Goal: Obtain resource: Obtain resource

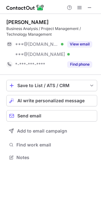
scroll to position [153, 101]
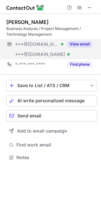
click at [77, 44] on button "View email" at bounding box center [79, 44] width 25 height 6
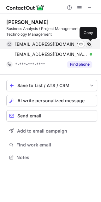
click at [86, 45] on button at bounding box center [89, 44] width 6 height 6
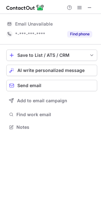
scroll to position [3, 3]
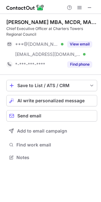
scroll to position [153, 101]
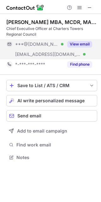
click at [72, 42] on button "View email" at bounding box center [79, 44] width 25 height 6
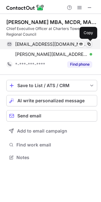
click at [87, 43] on span at bounding box center [88, 44] width 5 height 5
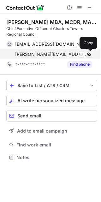
click at [90, 55] on span at bounding box center [88, 54] width 5 height 5
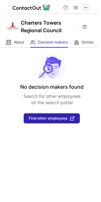
click at [85, 9] on span at bounding box center [85, 7] width 5 height 5
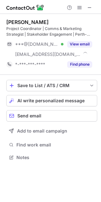
scroll to position [153, 101]
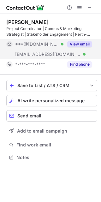
click at [81, 45] on button "View email" at bounding box center [79, 44] width 25 height 6
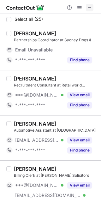
click at [87, 6] on span at bounding box center [89, 7] width 5 height 5
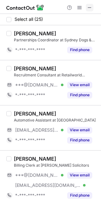
click at [91, 10] on span at bounding box center [89, 7] width 5 height 5
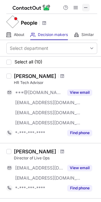
click at [87, 7] on span at bounding box center [85, 7] width 5 height 5
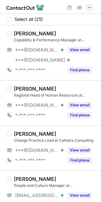
click at [92, 6] on button at bounding box center [90, 8] width 8 height 8
click at [91, 5] on span at bounding box center [89, 7] width 5 height 5
click at [88, 10] on span at bounding box center [89, 7] width 5 height 5
click at [93, 7] on button at bounding box center [90, 8] width 8 height 8
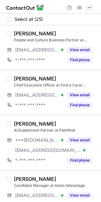
click at [87, 5] on span at bounding box center [89, 7] width 5 height 5
click at [90, 11] on div "Help & Support" at bounding box center [50, 7] width 101 height 14
click at [90, 10] on span at bounding box center [89, 7] width 5 height 5
click at [89, 8] on span at bounding box center [89, 7] width 5 height 5
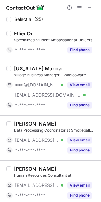
click at [85, 4] on div "Help & Support" at bounding box center [79, 8] width 30 height 8
click at [86, 4] on button at bounding box center [90, 8] width 8 height 8
click at [77, 5] on span at bounding box center [79, 7] width 5 height 5
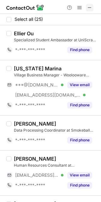
click at [87, 7] on span at bounding box center [89, 7] width 5 height 5
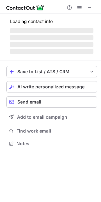
scroll to position [143, 101]
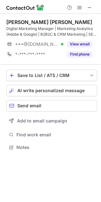
scroll to position [143, 101]
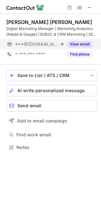
click at [78, 44] on button "View email" at bounding box center [79, 44] width 25 height 6
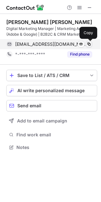
click at [90, 44] on span at bounding box center [88, 44] width 5 height 5
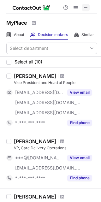
click at [88, 10] on span at bounding box center [85, 7] width 5 height 5
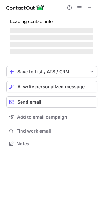
scroll to position [153, 101]
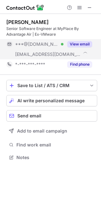
click at [82, 43] on button "View email" at bounding box center [79, 44] width 25 height 6
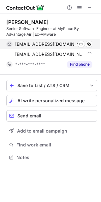
click at [92, 41] on div "guptaprachita@gmail.com Verified Send email Copy" at bounding box center [49, 44] width 86 height 10
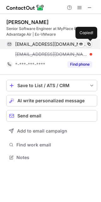
click at [90, 42] on span at bounding box center [88, 44] width 5 height 5
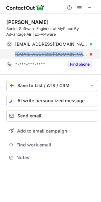
drag, startPoint x: 90, startPoint y: 49, endPoint x: 7, endPoint y: 54, distance: 83.0
click at [7, 54] on div "prachitag@advantageair.com.au" at bounding box center [49, 54] width 86 height 10
copy span "prachitag@advantageair.com.au"
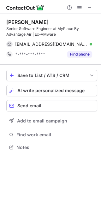
scroll to position [143, 101]
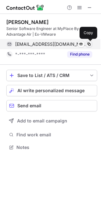
click at [90, 46] on span at bounding box center [88, 44] width 5 height 5
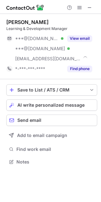
scroll to position [157, 101]
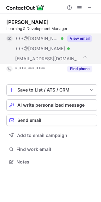
click at [87, 36] on button "View email" at bounding box center [79, 38] width 25 height 6
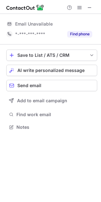
scroll to position [3, 3]
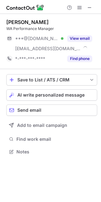
scroll to position [147, 101]
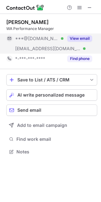
click at [85, 33] on div "View email" at bounding box center [77, 38] width 29 height 10
click at [85, 33] on div "***@[DOMAIN_NAME]" at bounding box center [49, 38] width 86 height 10
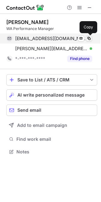
click at [90, 36] on span at bounding box center [88, 38] width 5 height 5
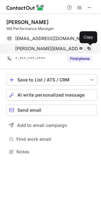
click at [91, 49] on span at bounding box center [88, 48] width 5 height 5
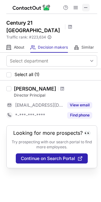
click at [89, 5] on button at bounding box center [86, 8] width 8 height 8
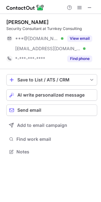
scroll to position [147, 101]
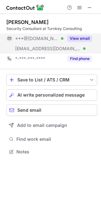
click at [88, 39] on button "View email" at bounding box center [79, 38] width 25 height 6
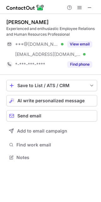
scroll to position [153, 101]
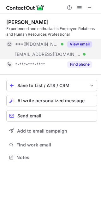
click at [77, 41] on div "View email" at bounding box center [77, 44] width 29 height 10
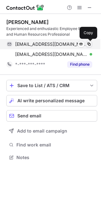
click at [88, 46] on span at bounding box center [88, 44] width 5 height 5
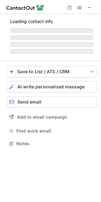
scroll to position [3, 3]
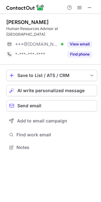
scroll to position [137, 101]
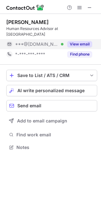
click at [73, 39] on div "View email" at bounding box center [77, 44] width 29 height 10
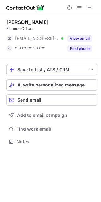
scroll to position [137, 101]
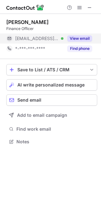
click at [71, 38] on button "View email" at bounding box center [79, 38] width 25 height 6
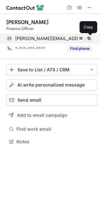
click at [86, 38] on span at bounding box center [88, 38] width 5 height 5
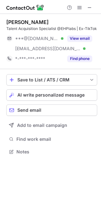
scroll to position [147, 101]
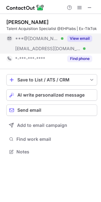
click at [71, 41] on button "View email" at bounding box center [79, 38] width 25 height 6
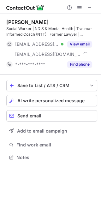
scroll to position [153, 101]
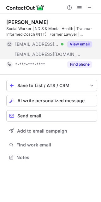
click at [83, 41] on div "View email" at bounding box center [77, 44] width 29 height 10
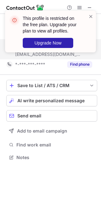
click at [31, 27] on header "This profile is restricted on the free plan. Upgrade your plan to view all prof…" at bounding box center [52, 24] width 58 height 19
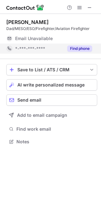
scroll to position [3, 3]
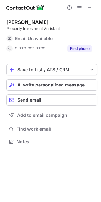
scroll to position [137, 101]
